Goal: Task Accomplishment & Management: Manage account settings

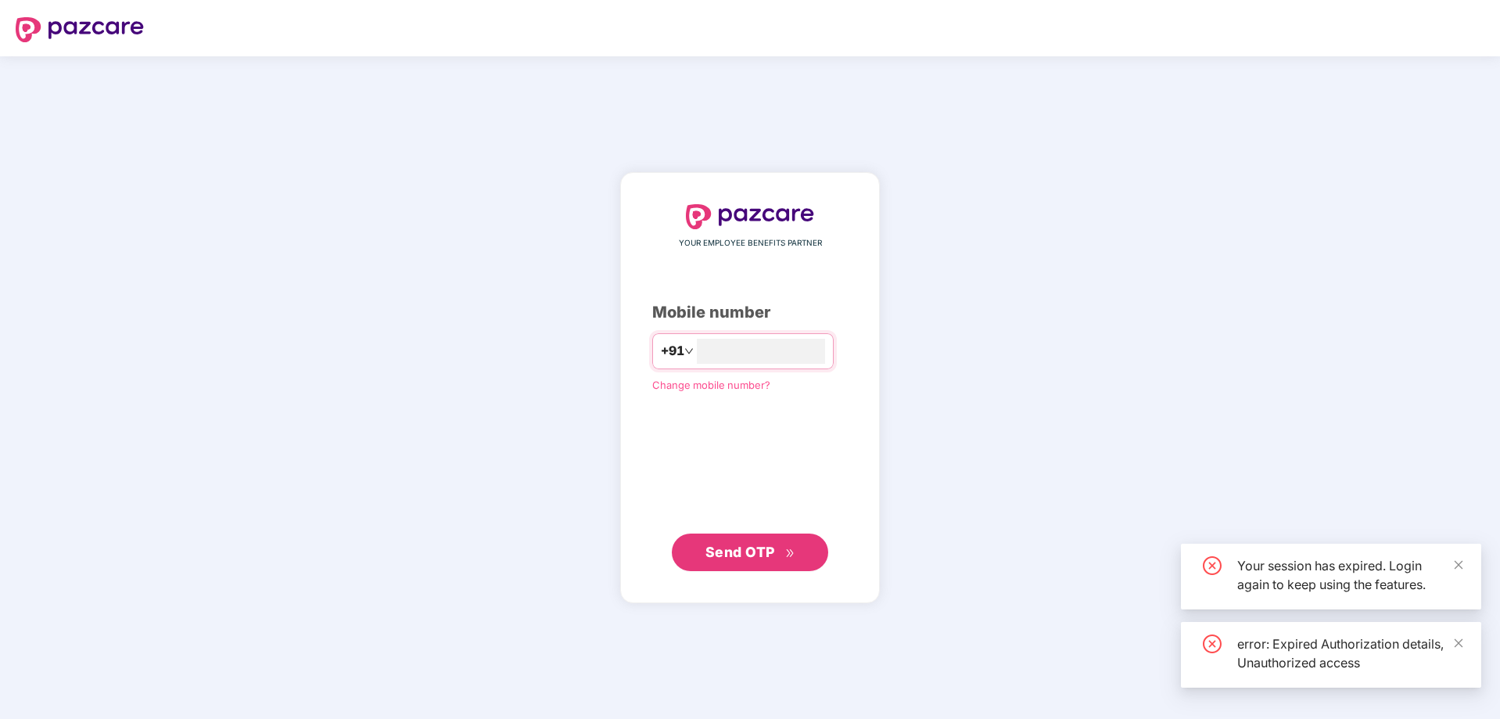
type input "*****"
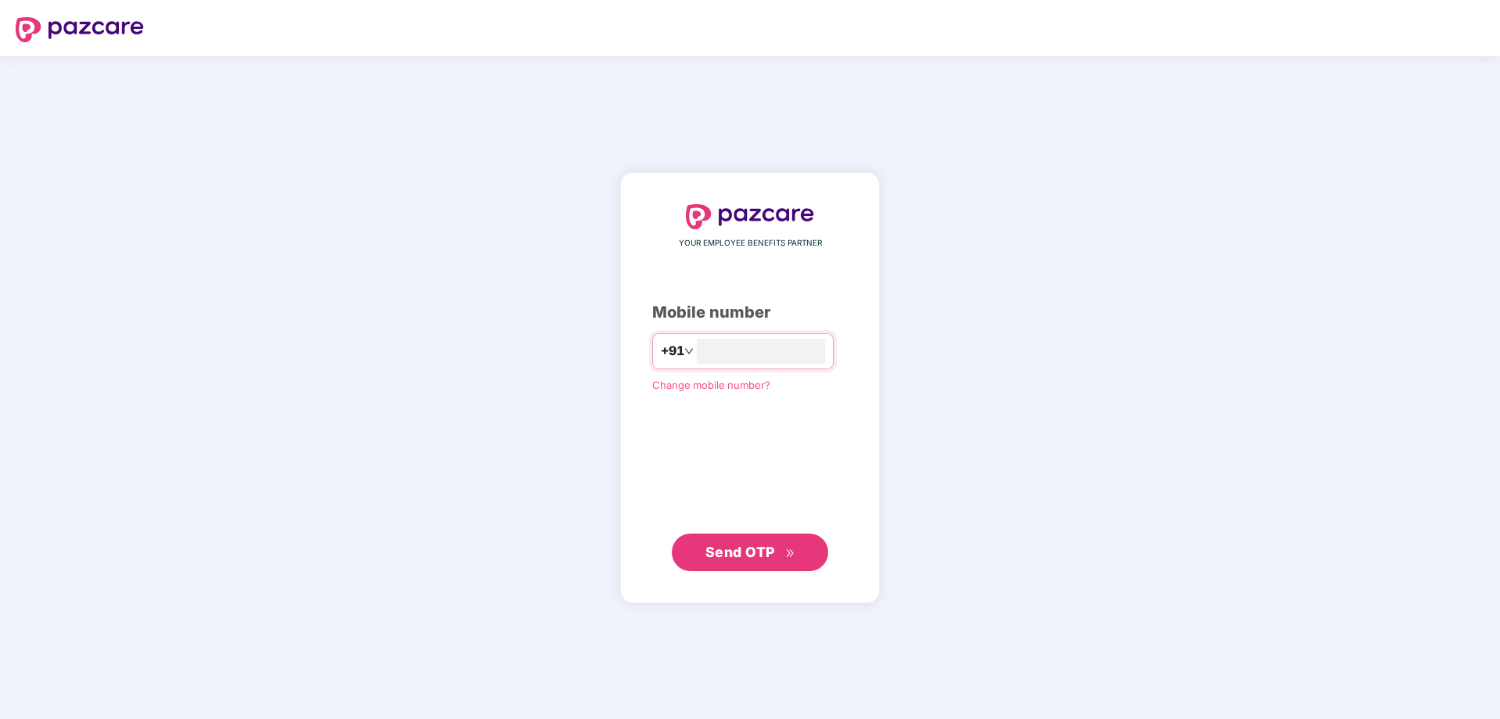
type input "*"
type input "*****"
